Goal: Task Accomplishment & Management: Manage account settings

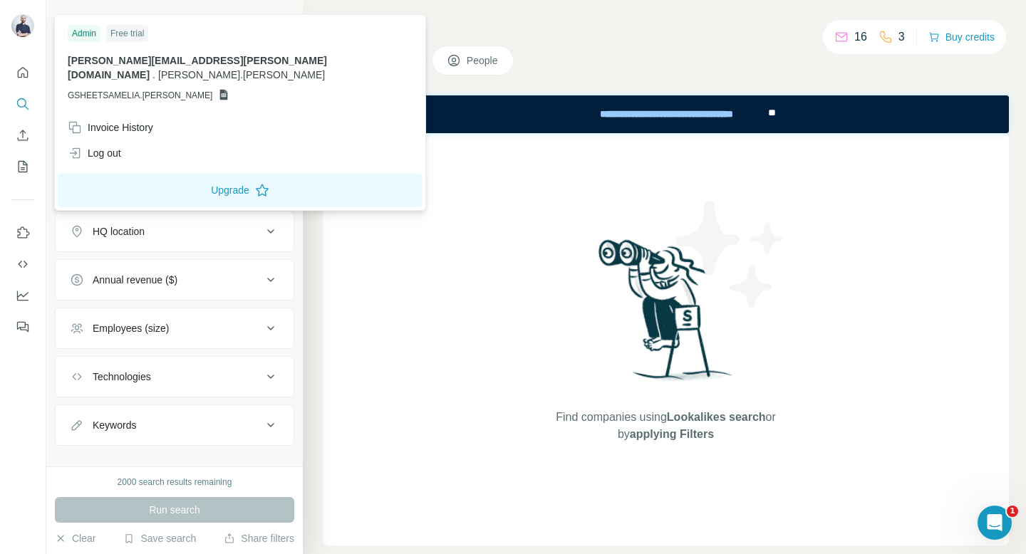
click at [24, 22] on img at bounding box center [22, 25] width 23 height 23
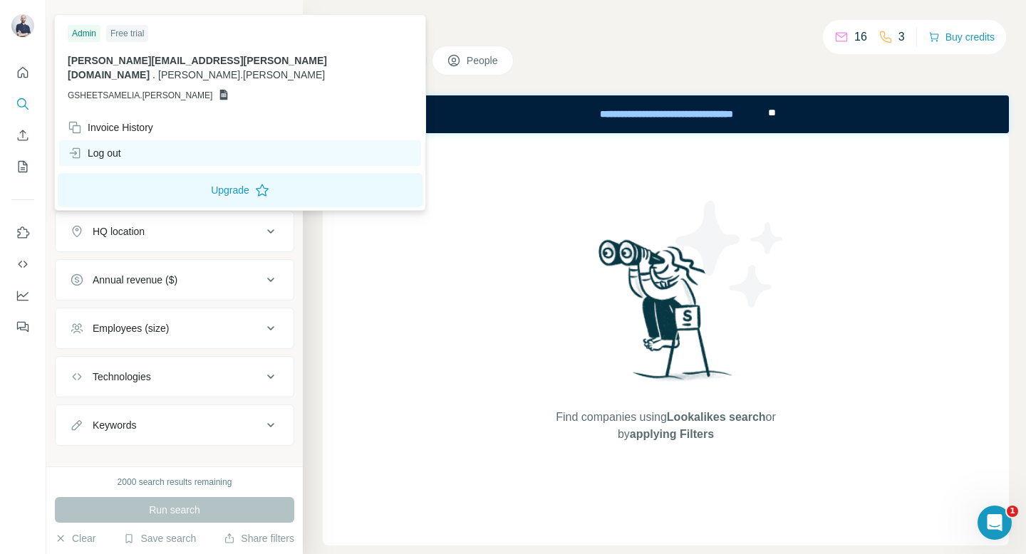
click at [128, 140] on div "Log out" at bounding box center [240, 153] width 362 height 26
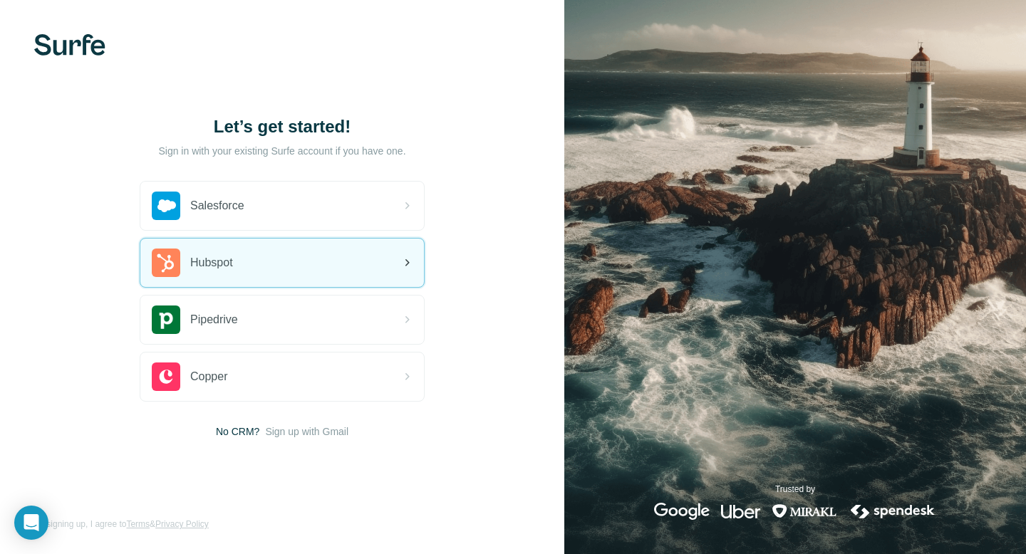
click at [252, 266] on div "Hubspot" at bounding box center [282, 263] width 284 height 48
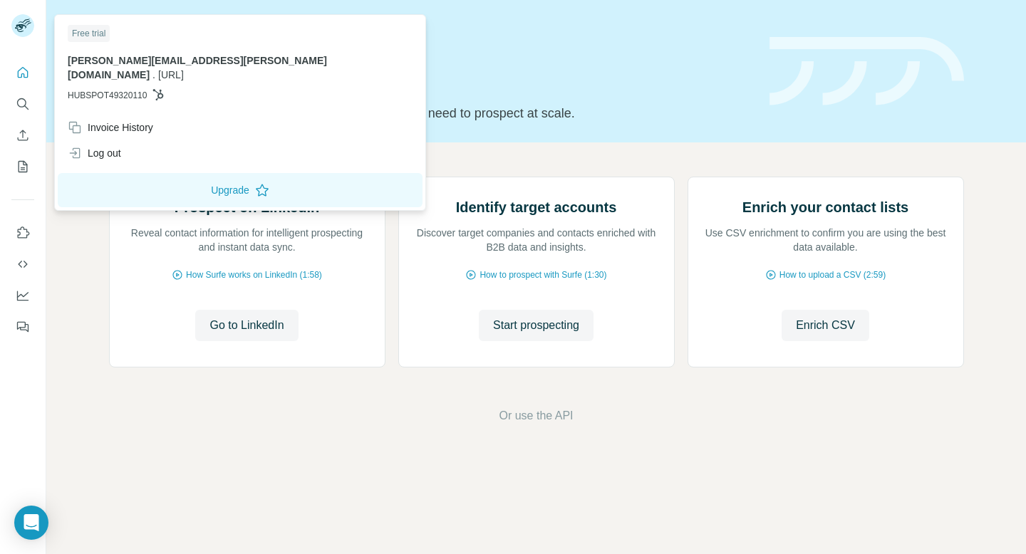
click at [24, 22] on rect at bounding box center [22, 25] width 23 height 23
click at [93, 33] on div "Free trial" at bounding box center [89, 33] width 42 height 17
click at [29, 26] on rect at bounding box center [22, 25] width 23 height 23
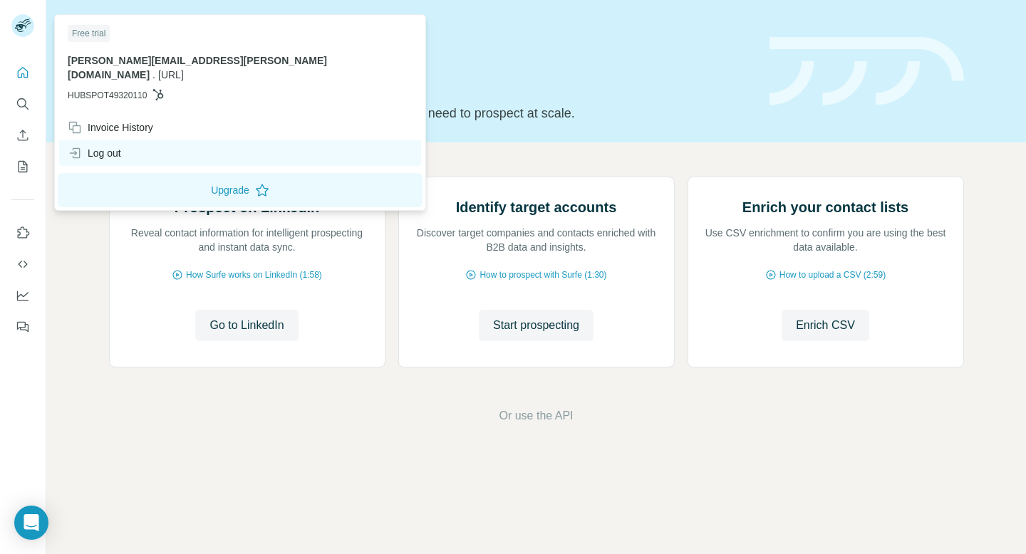
click at [113, 146] on div "Log out" at bounding box center [94, 153] width 53 height 14
